Goal: Task Accomplishment & Management: Complete application form

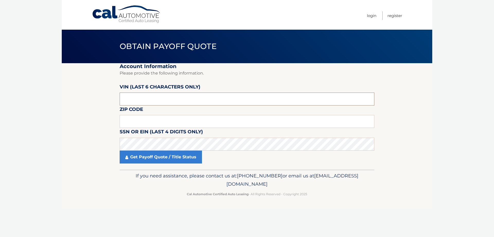
click at [162, 101] on input "text" at bounding box center [247, 98] width 255 height 13
paste input "193297"
type input "193297"
click at [162, 121] on input "text" at bounding box center [247, 121] width 255 height 13
click at [238, 118] on input "text" at bounding box center [247, 121] width 255 height 13
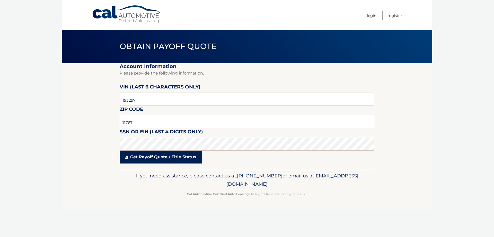
type input "11767"
click at [172, 160] on link "Get Payoff Quote / Title Status" at bounding box center [161, 156] width 82 height 13
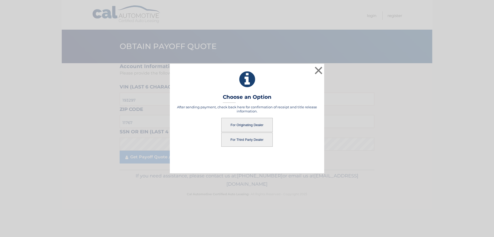
click at [257, 125] on button "For Originating Dealer" at bounding box center [246, 125] width 51 height 14
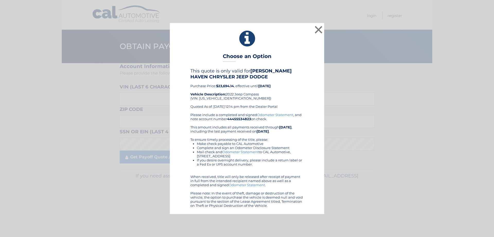
click at [260, 125] on div "Please include a completed and signed Odometer Statement , and note account num…" at bounding box center [246, 159] width 113 height 95
click at [283, 135] on div "Please include a completed and signed Odometer Statement , and note account num…" at bounding box center [246, 159] width 113 height 95
